Goal: Task Accomplishment & Management: Manage account settings

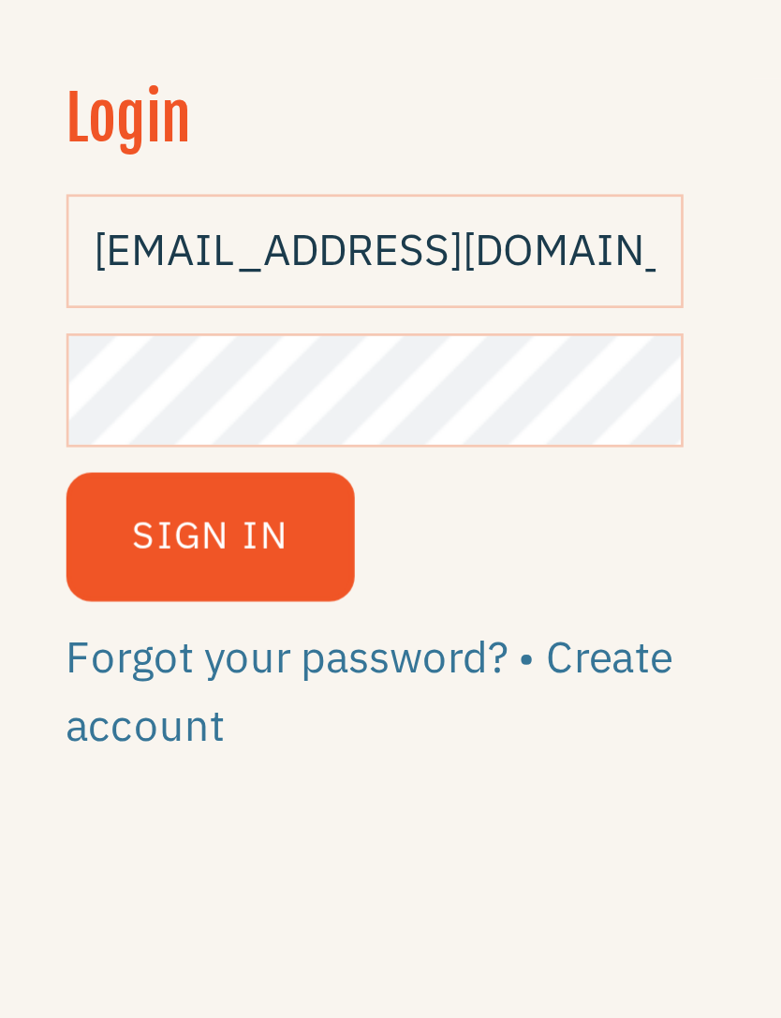
type input "[EMAIL_ADDRESS][DOMAIN_NAME]"
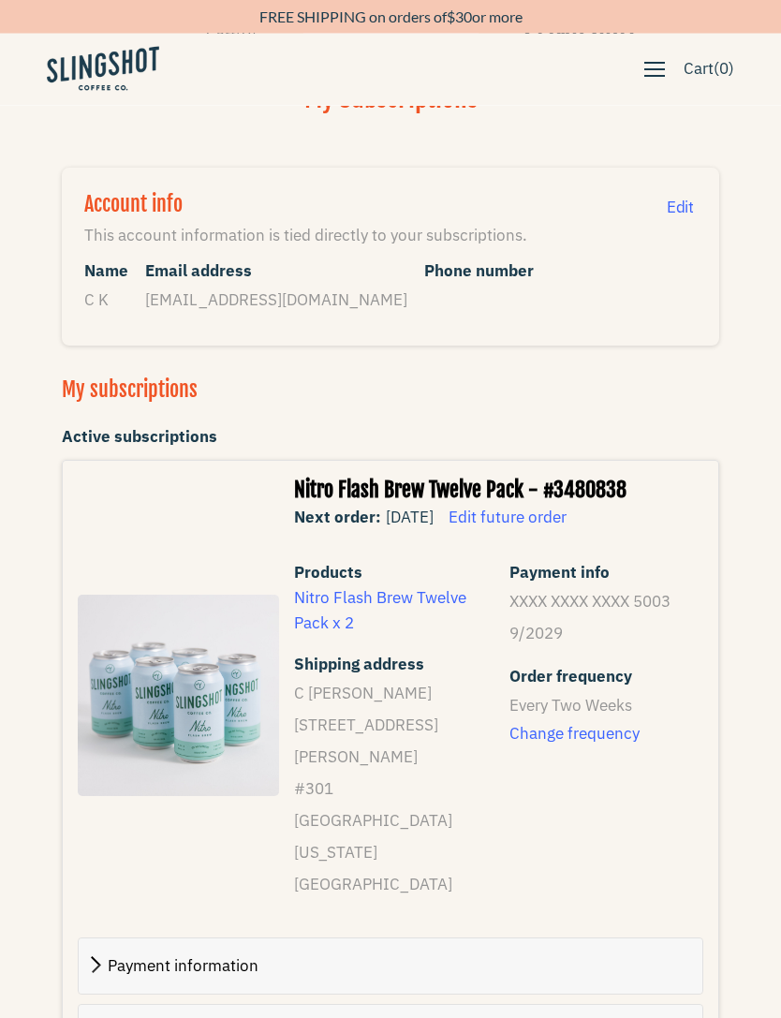
scroll to position [62, 0]
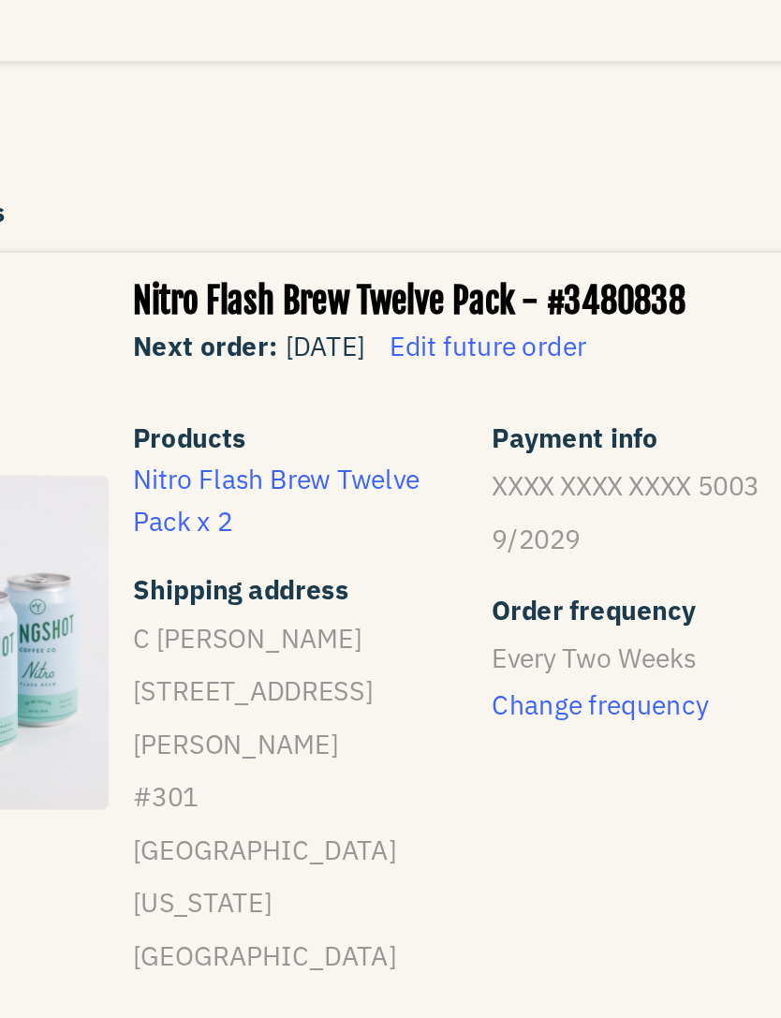
select select "5366"
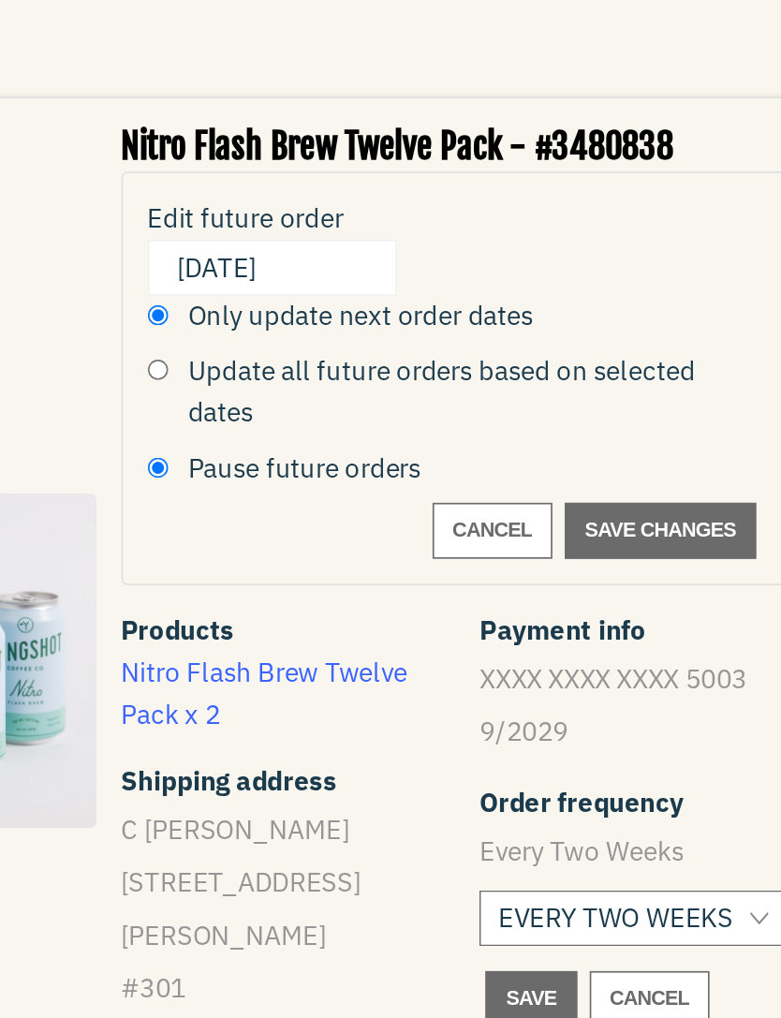
radio input "true"
radio input "false"
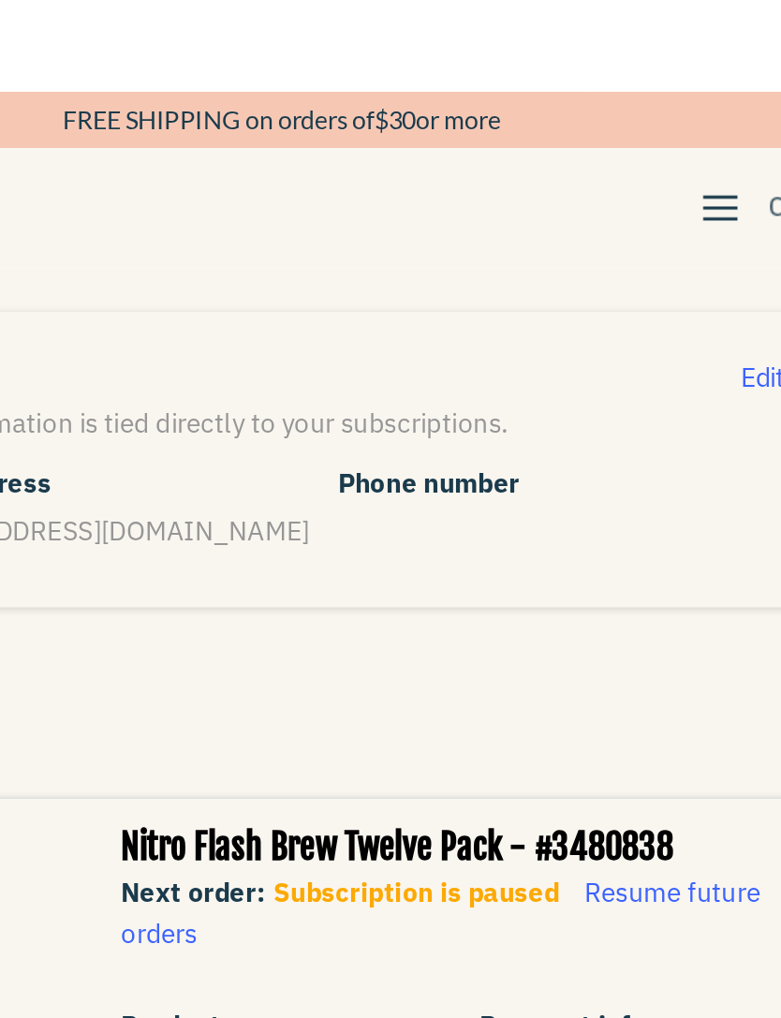
scroll to position [0, 0]
